Goal: Information Seeking & Learning: Learn about a topic

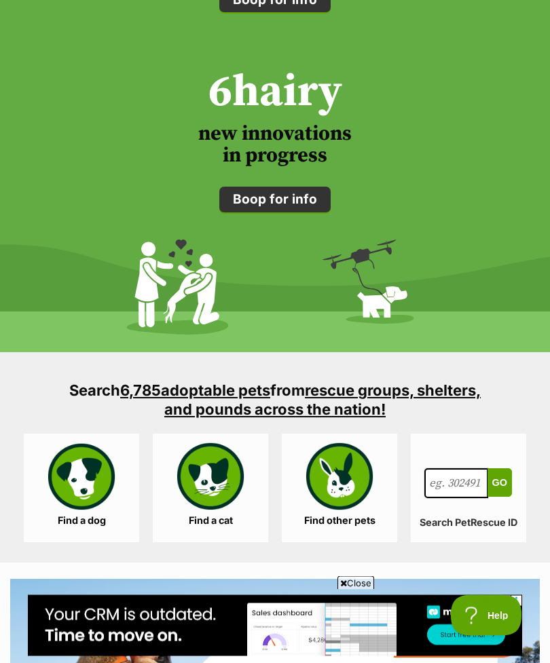
scroll to position [1799, 0]
click at [87, 470] on link "Find a dog" at bounding box center [81, 488] width 115 height 109
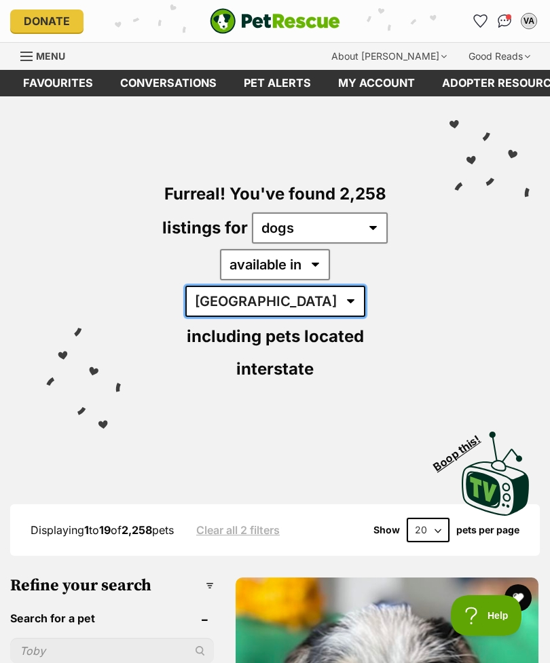
click at [339, 286] on select "Australia ACT NSW NT QLD SA TAS VIC WA" at bounding box center [275, 301] width 180 height 31
select select "QLD"
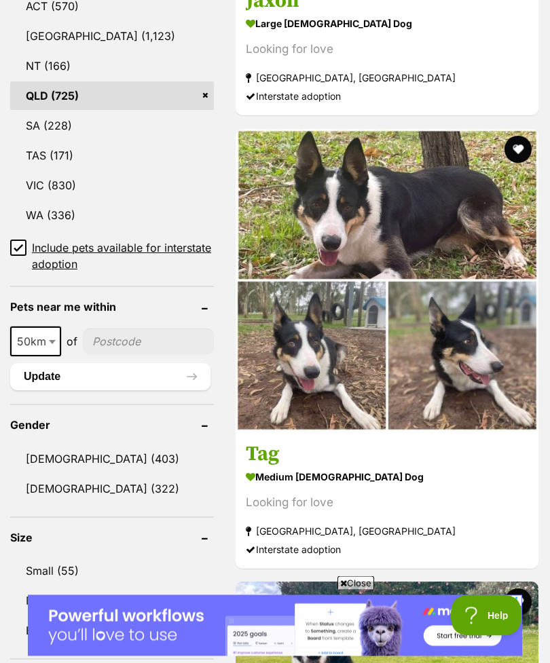
scroll to position [902, 0]
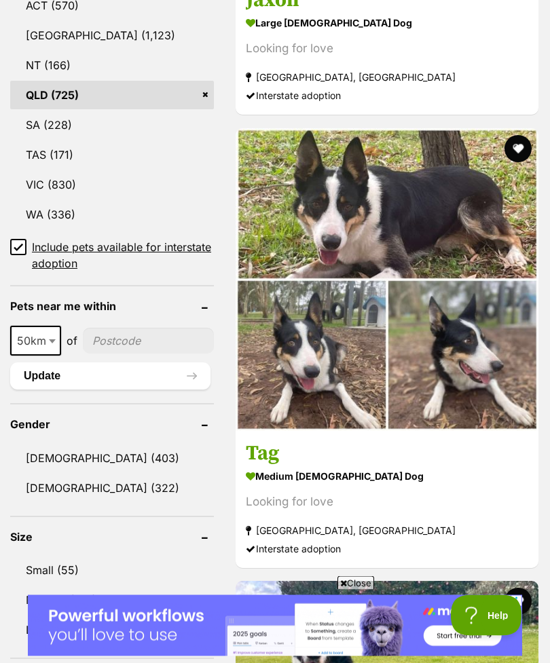
click at [64, 556] on link "Small (55)" at bounding box center [112, 570] width 204 height 29
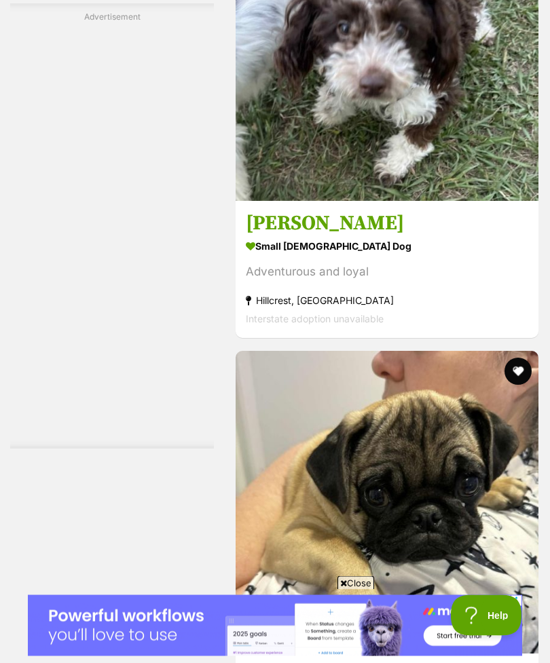
scroll to position [5775, 0]
click at [335, 201] on img at bounding box center [386, 49] width 303 height 303
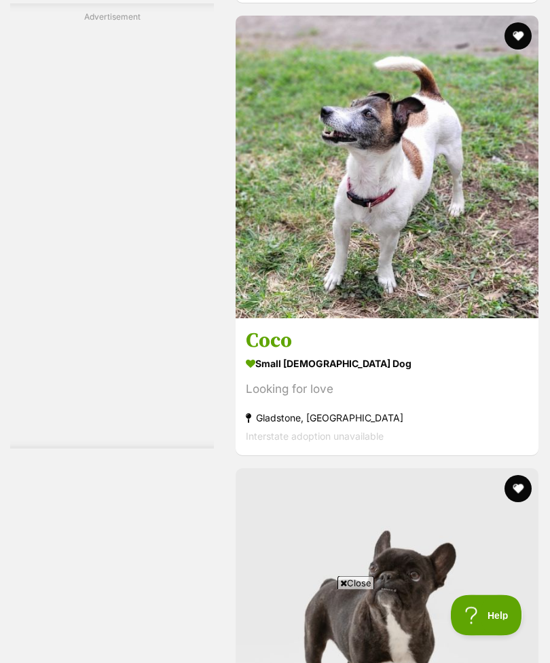
scroll to position [7620, 0]
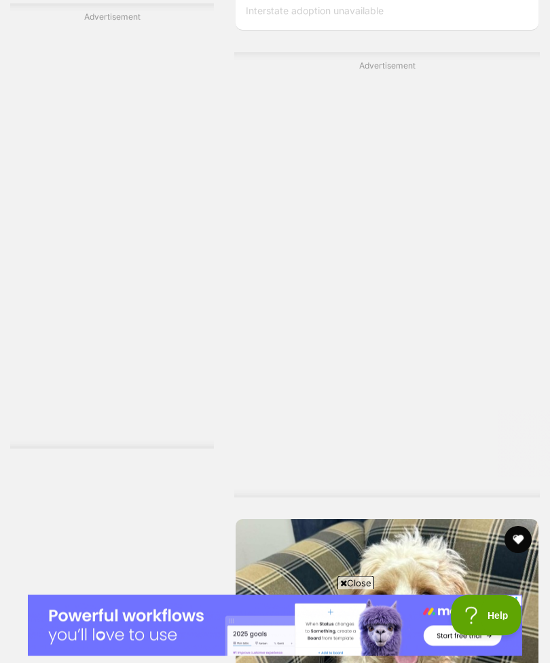
scroll to position [9403, 0]
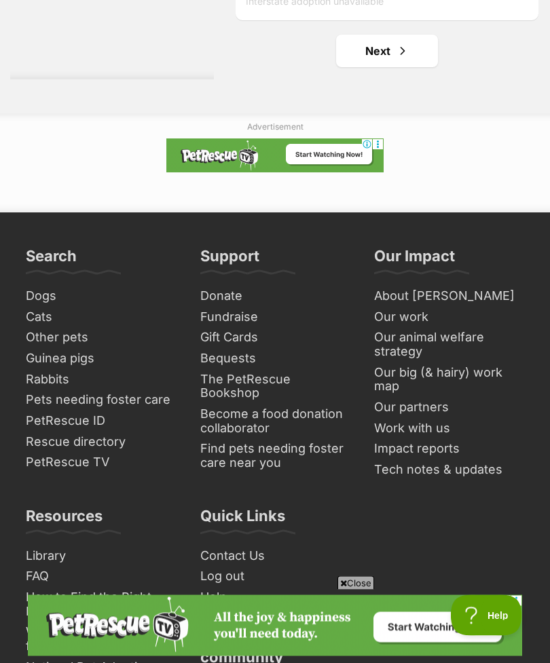
scroll to position [10342, 0]
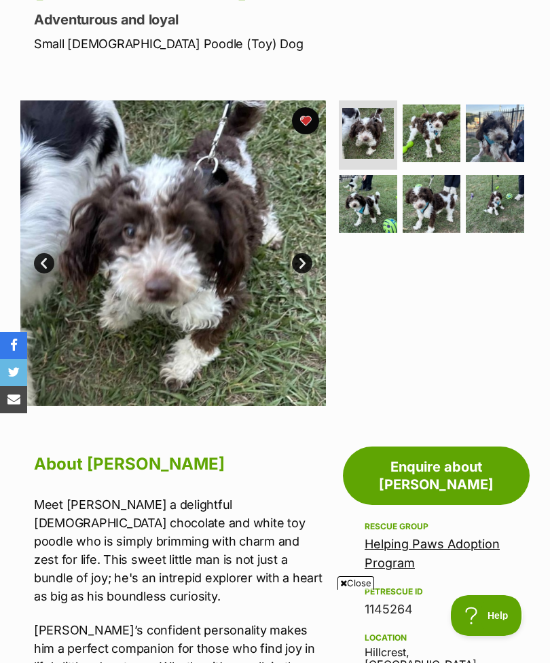
scroll to position [181, 0]
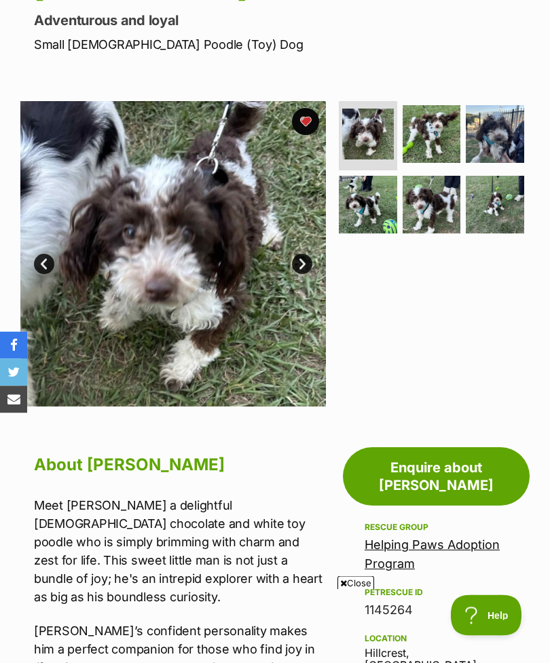
click at [311, 255] on img at bounding box center [172, 254] width 305 height 305
click at [298, 265] on link "Next" at bounding box center [302, 264] width 20 height 20
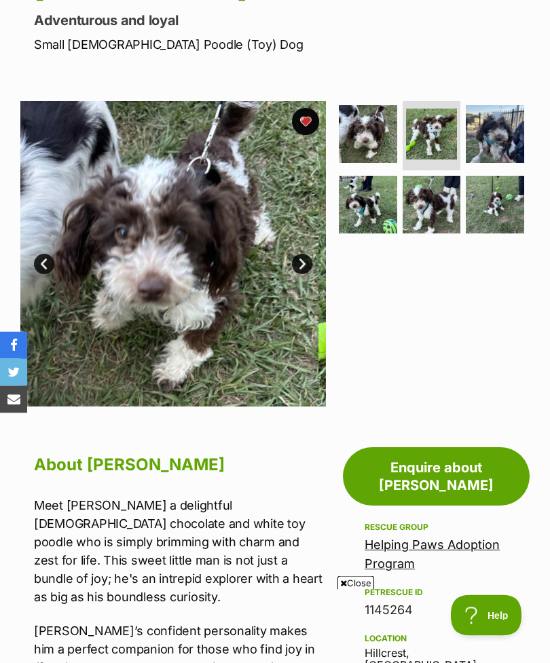
scroll to position [181, 0]
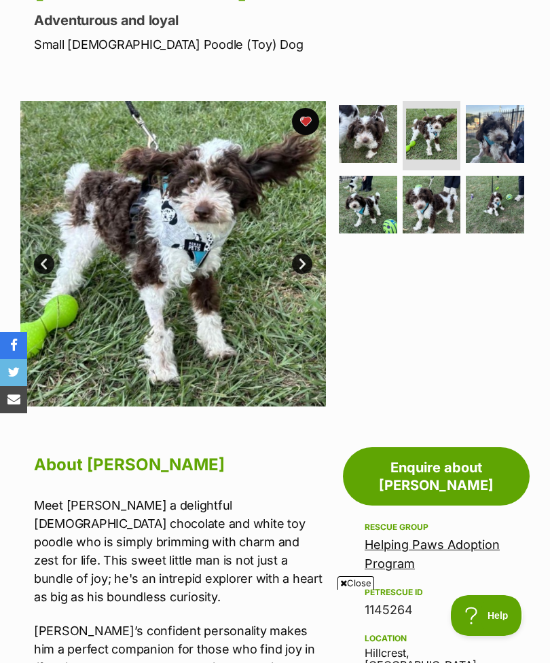
click at [299, 264] on link "Next" at bounding box center [302, 264] width 20 height 20
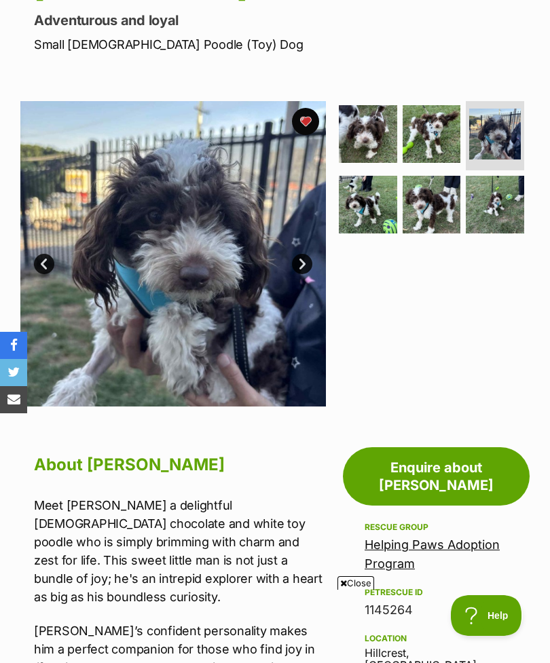
click at [305, 269] on link "Next" at bounding box center [302, 264] width 20 height 20
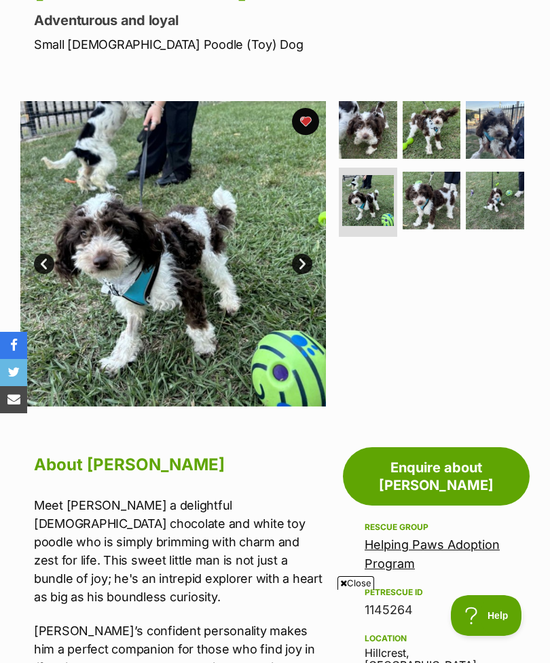
click at [303, 256] on link "Next" at bounding box center [302, 264] width 20 height 20
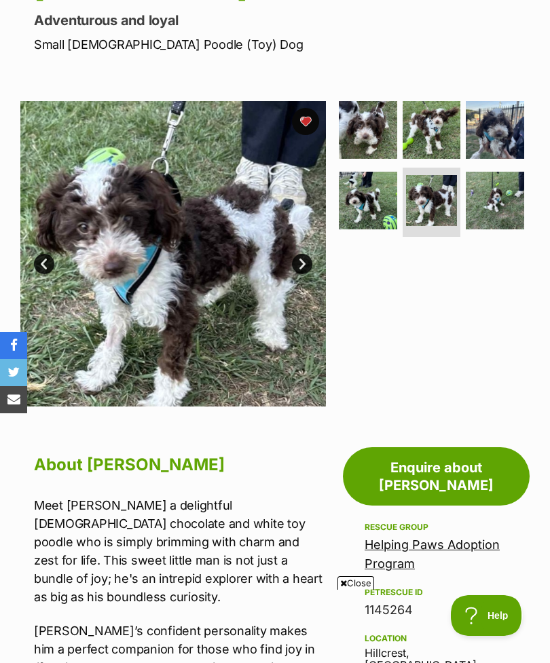
click at [299, 258] on link "Next" at bounding box center [302, 264] width 20 height 20
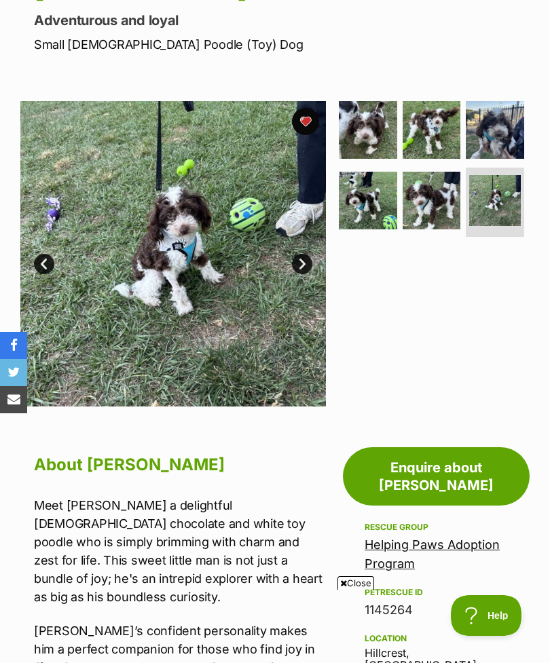
click at [303, 257] on link "Next" at bounding box center [302, 264] width 20 height 20
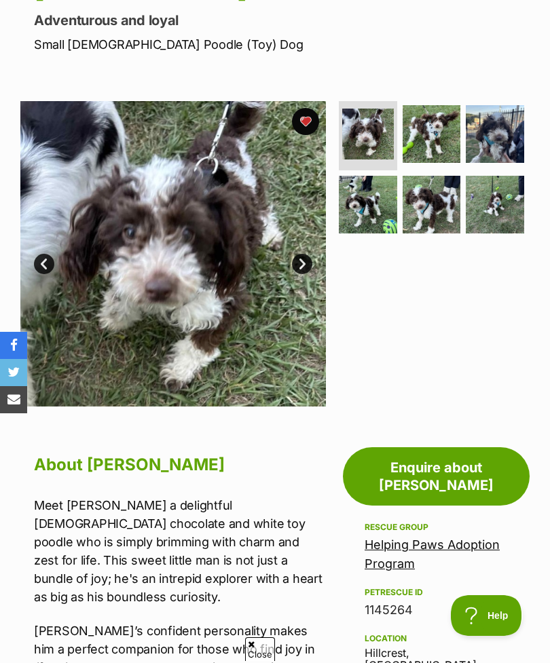
click at [491, 138] on img at bounding box center [495, 134] width 58 height 58
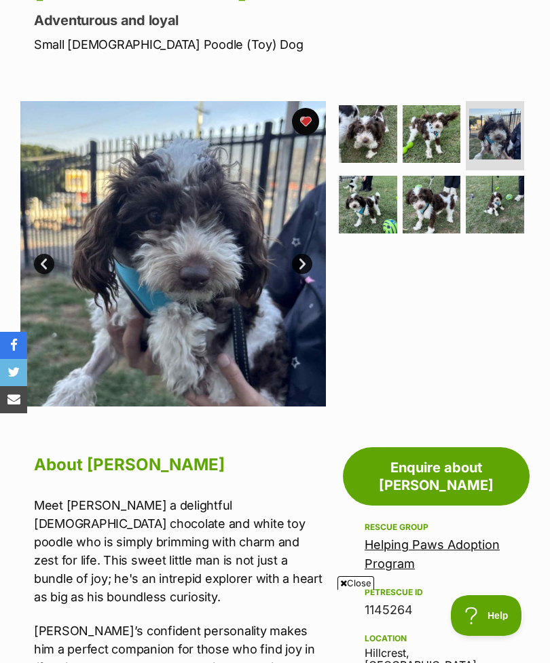
click at [368, 203] on img at bounding box center [368, 205] width 58 height 58
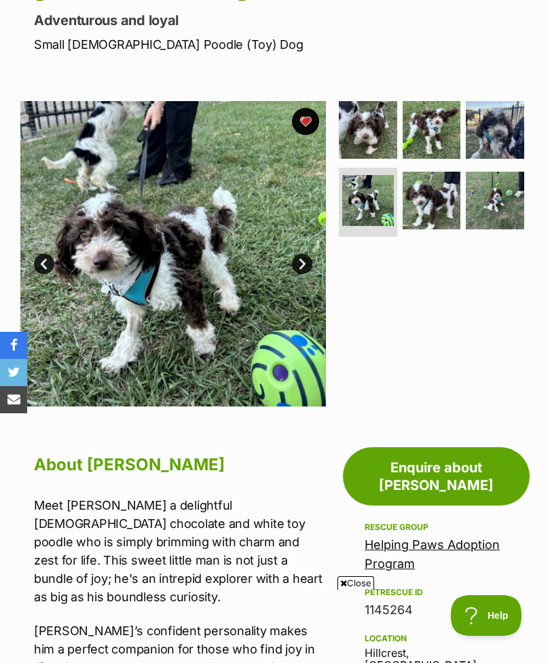
click at [430, 203] on img at bounding box center [431, 201] width 58 height 58
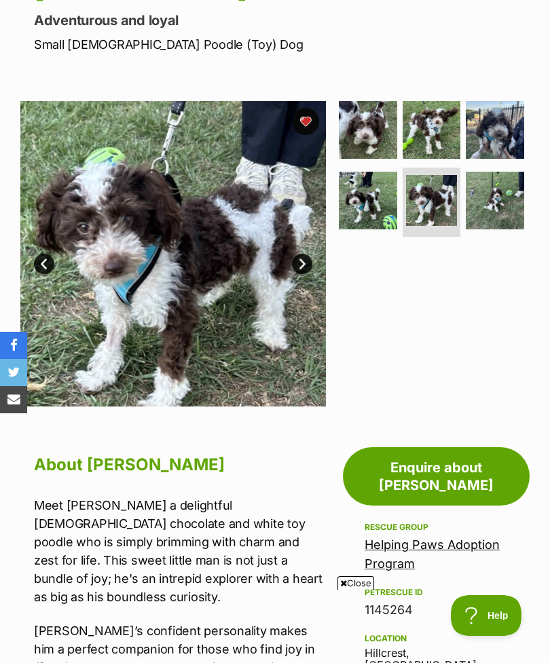
click at [500, 195] on img at bounding box center [495, 201] width 58 height 58
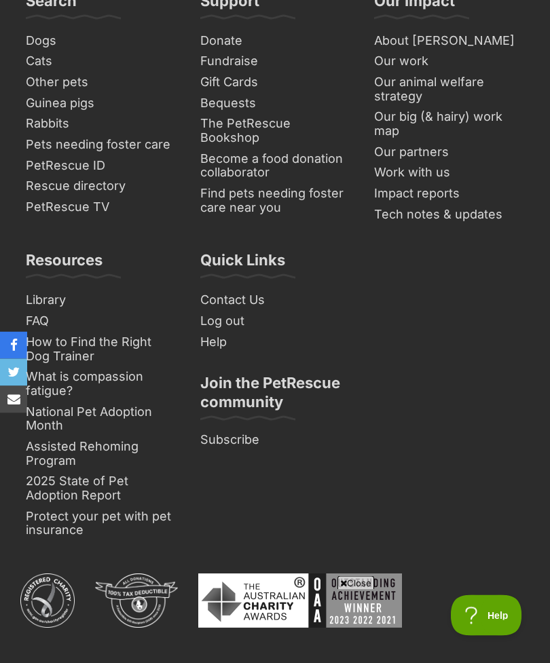
scroll to position [1986, 0]
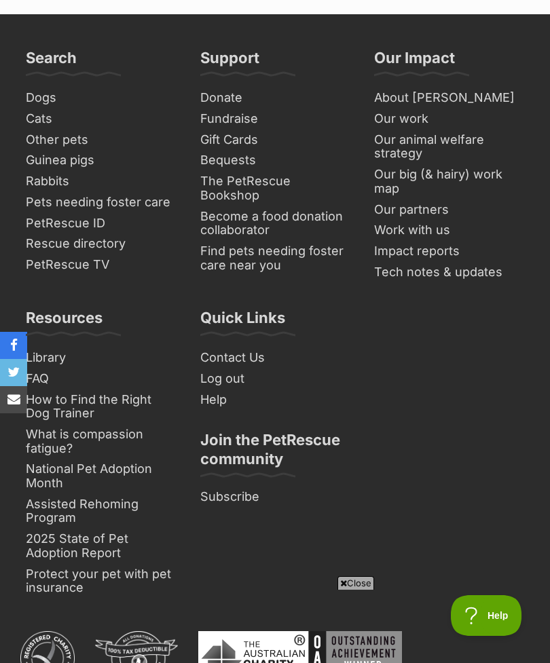
click at [440, 413] on div "Search Dogs Cats Other pets Guinea pigs Rabbits Pets needing foster care PetRes…" at bounding box center [274, 329] width 509 height 563
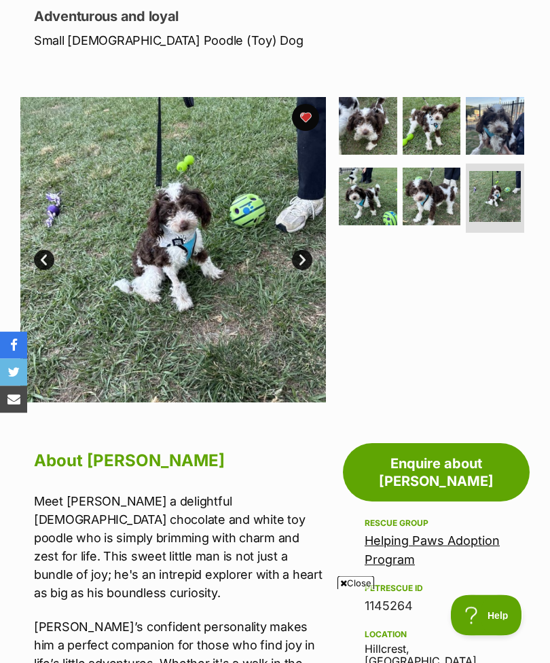
scroll to position [185, 0]
click at [453, 121] on img at bounding box center [431, 126] width 58 height 58
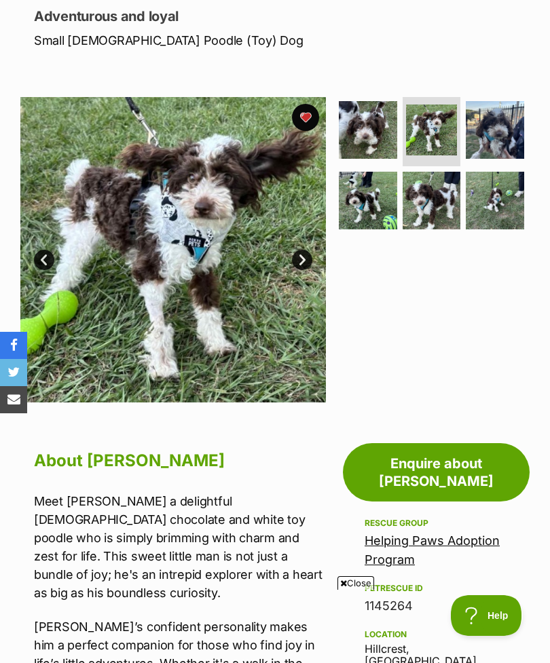
click at [387, 122] on img at bounding box center [368, 130] width 58 height 58
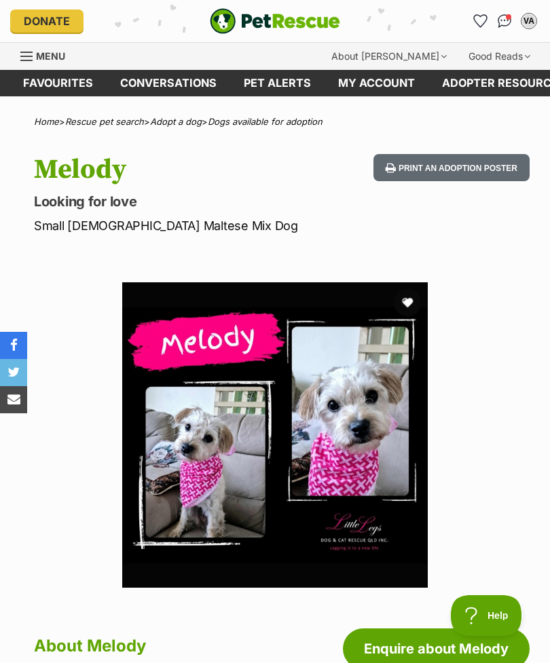
click at [208, 428] on img at bounding box center [274, 434] width 305 height 305
click at [226, 436] on img at bounding box center [274, 434] width 305 height 305
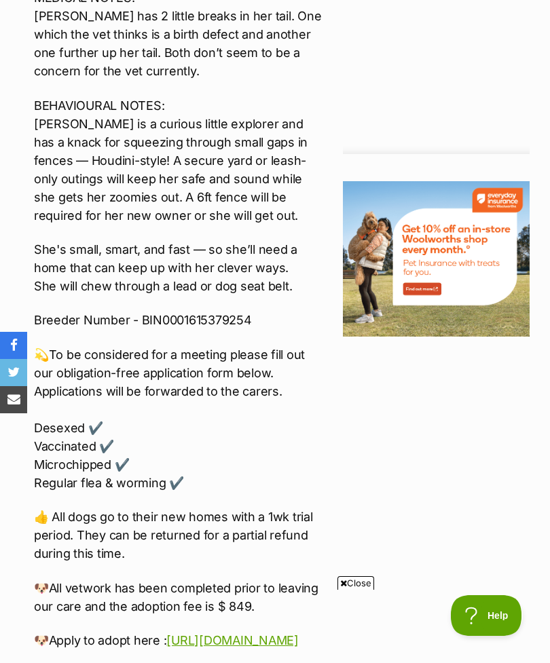
scroll to position [1476, 0]
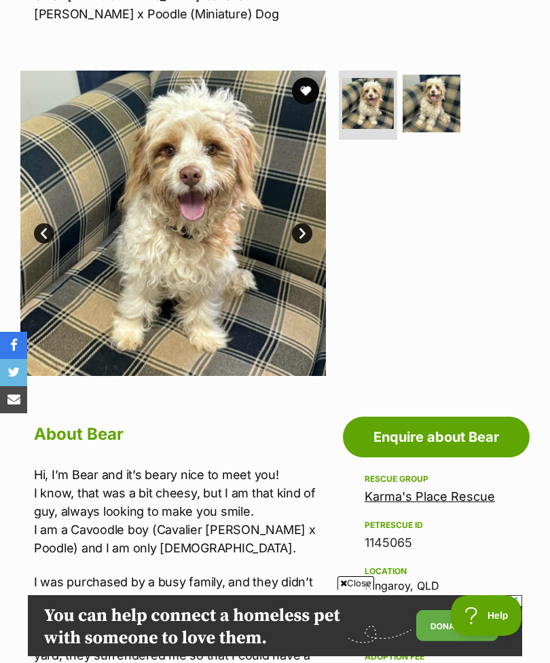
scroll to position [229, 0]
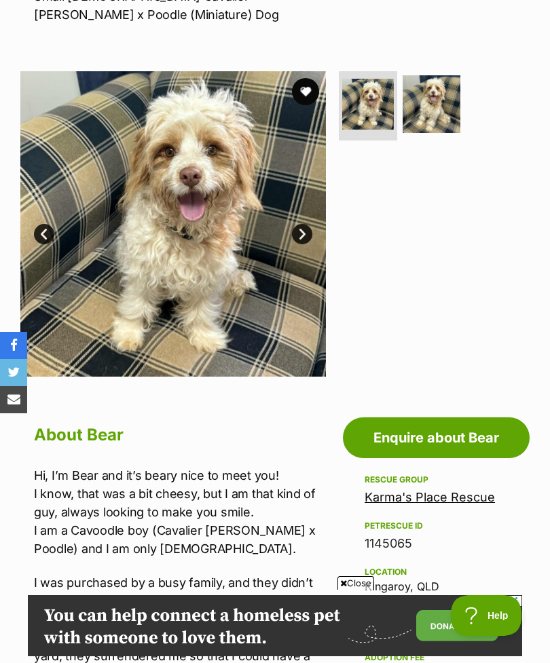
click at [310, 238] on link "Next" at bounding box center [302, 234] width 20 height 20
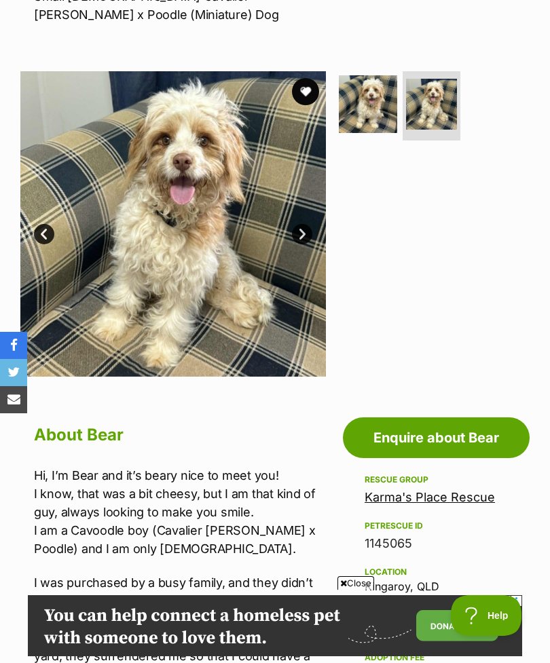
click at [301, 216] on img at bounding box center [172, 223] width 305 height 305
click at [310, 215] on img at bounding box center [172, 223] width 305 height 305
click at [306, 230] on link "Next" at bounding box center [302, 234] width 20 height 20
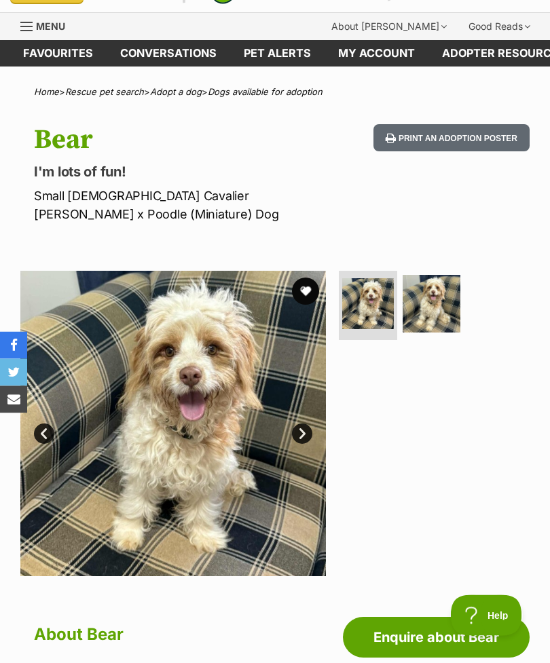
scroll to position [0, 0]
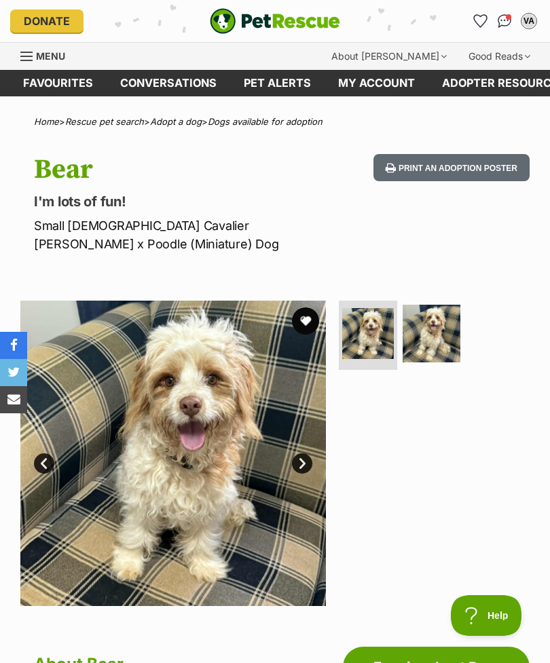
click at [306, 323] on button "favourite" at bounding box center [305, 320] width 27 height 27
click at [301, 465] on link "Next" at bounding box center [302, 463] width 20 height 20
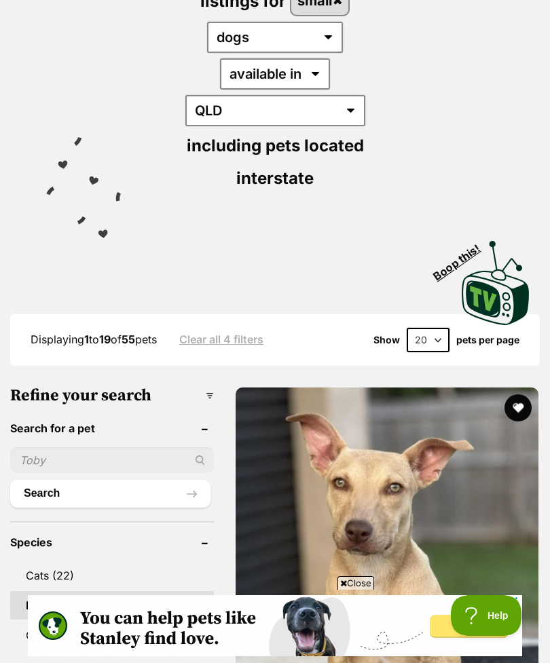
scroll to position [226, 0]
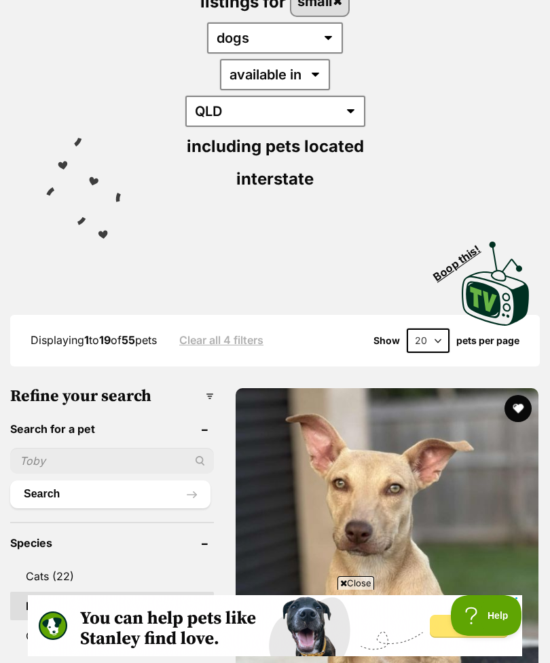
click at [45, 480] on button "Search" at bounding box center [110, 493] width 200 height 27
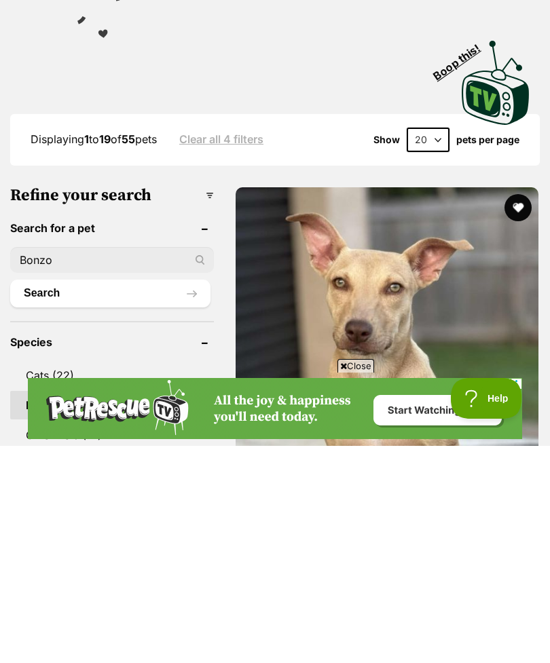
type input "Bonzo"
click at [67, 497] on button "Search" at bounding box center [110, 510] width 200 height 27
